Goal: Information Seeking & Learning: Stay updated

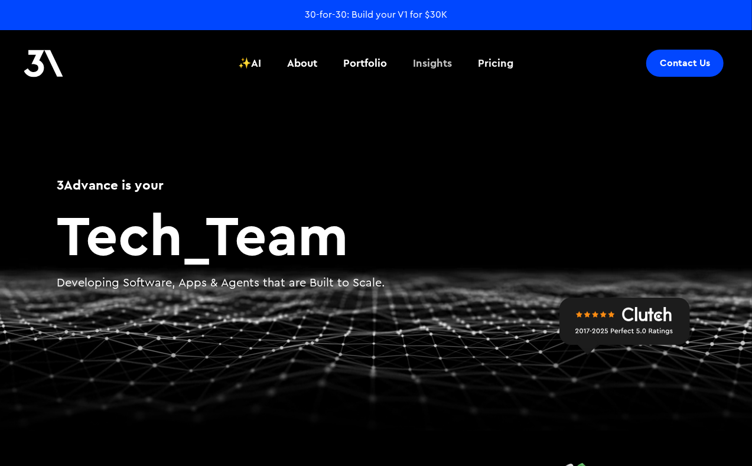
click at [432, 66] on div "Insights" at bounding box center [432, 62] width 39 height 15
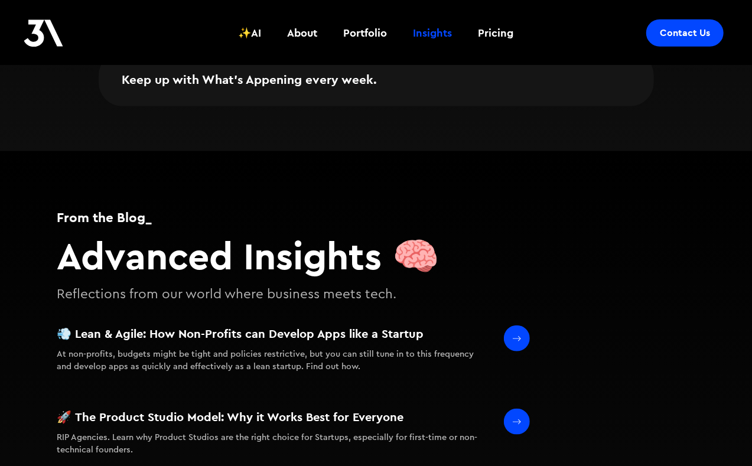
scroll to position [569, 0]
